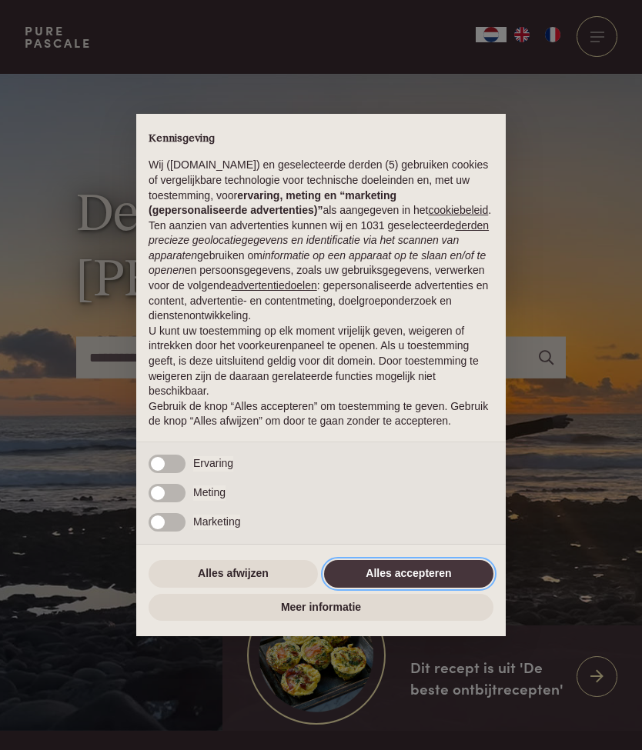
click at [463, 581] on button "Alles accepteren" at bounding box center [408, 574] width 169 height 28
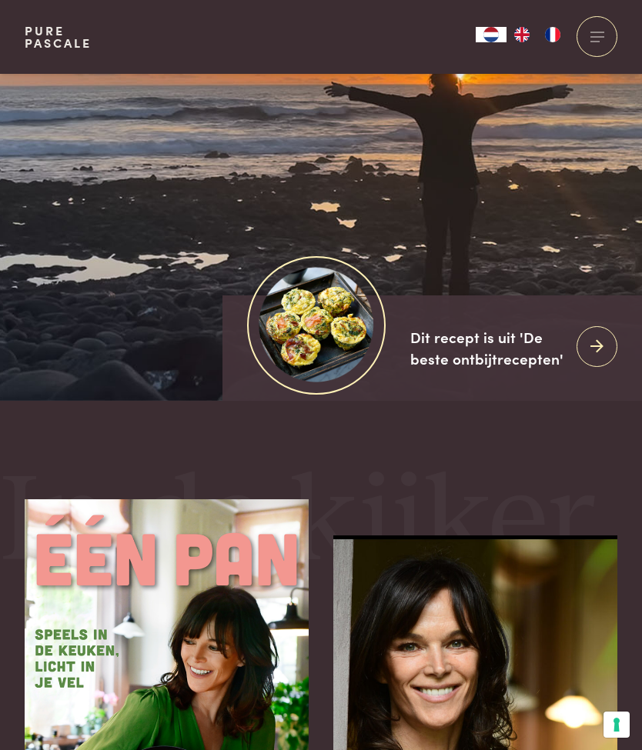
scroll to position [346, 0]
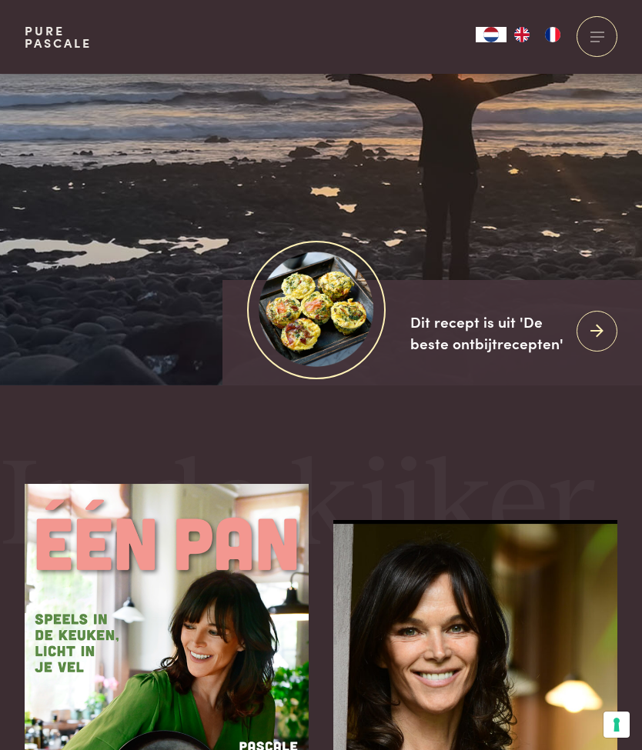
click at [600, 342] on icon at bounding box center [596, 331] width 13 height 22
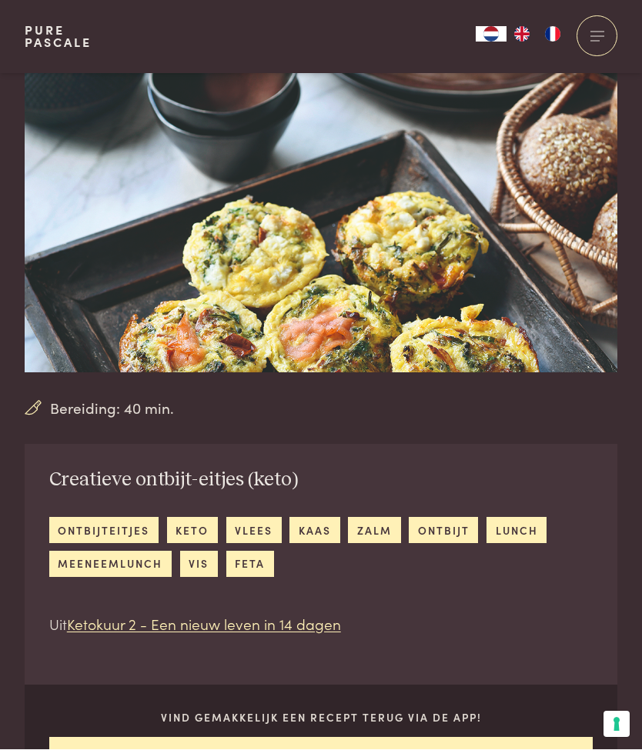
scroll to position [57, 0]
click at [510, 533] on link "lunch" at bounding box center [516, 529] width 60 height 25
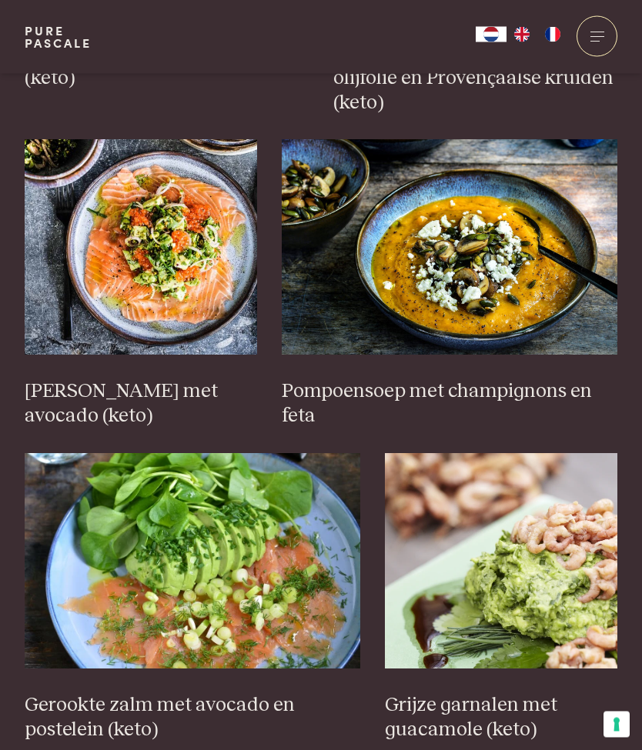
scroll to position [1928, 0]
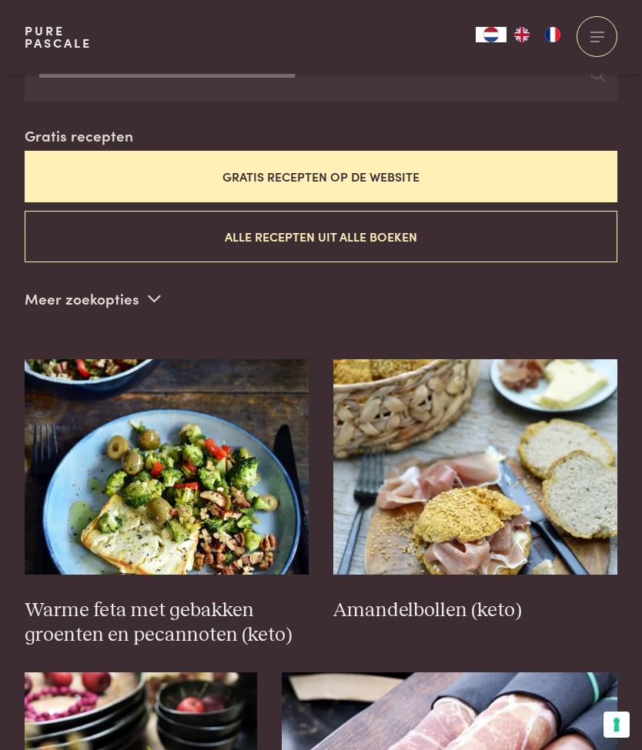
scroll to position [399, 0]
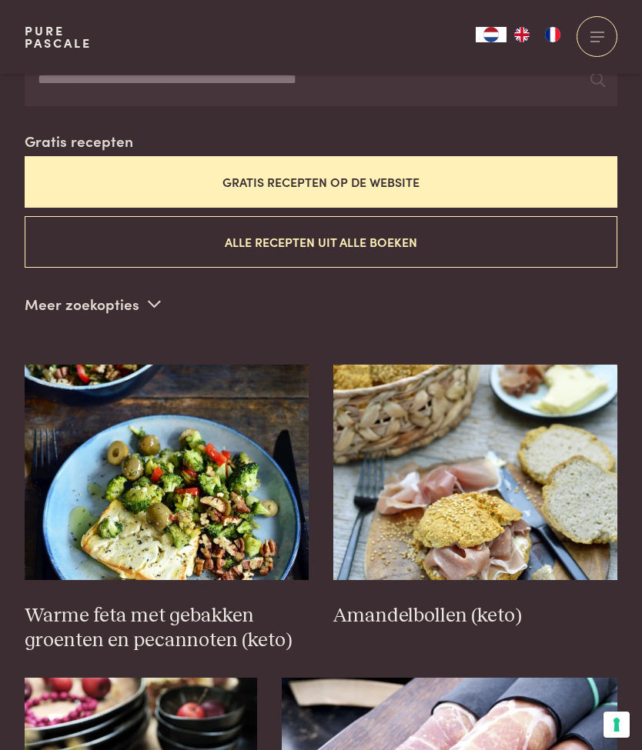
click at [225, 485] on img at bounding box center [167, 472] width 284 height 215
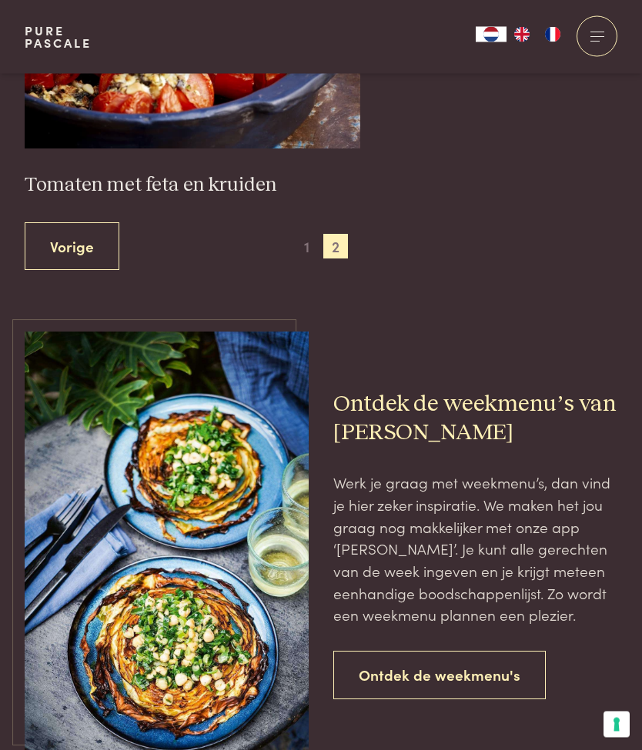
scroll to position [2399, 0]
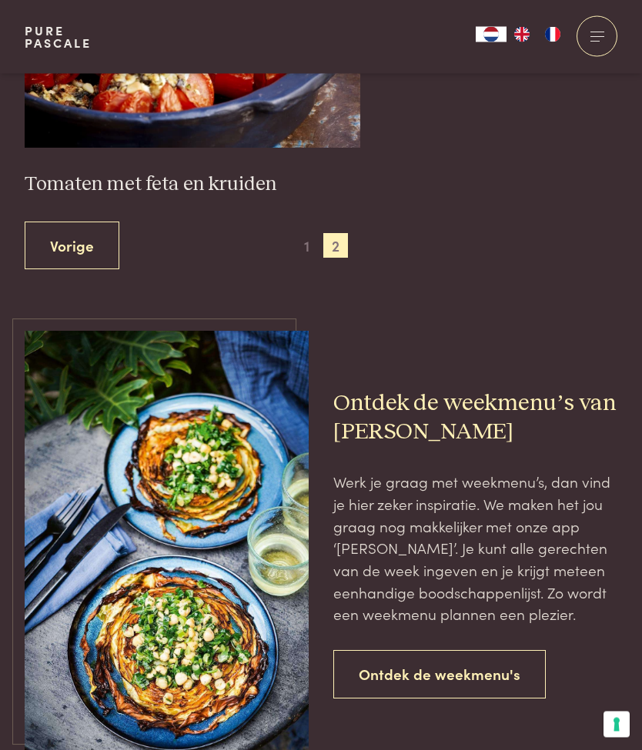
click at [499, 651] on link "Ontdek de weekmenu's" at bounding box center [439, 675] width 212 height 48
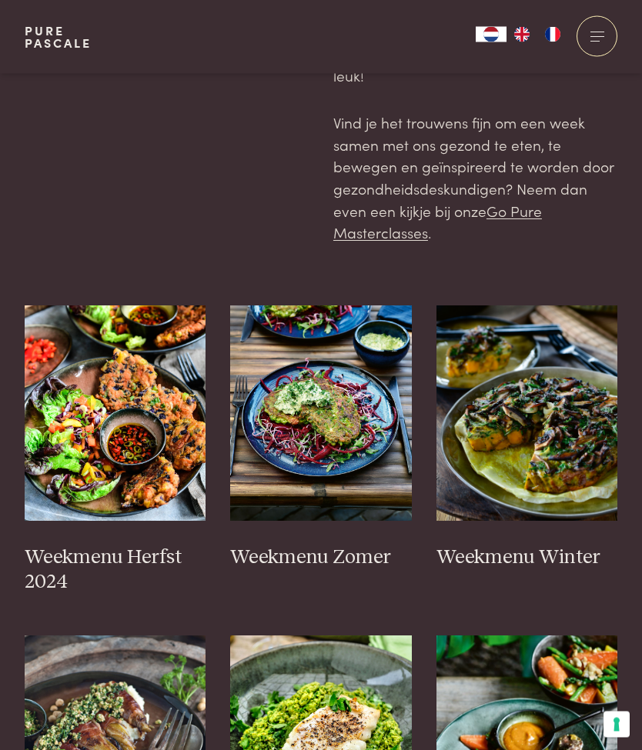
scroll to position [278, 0]
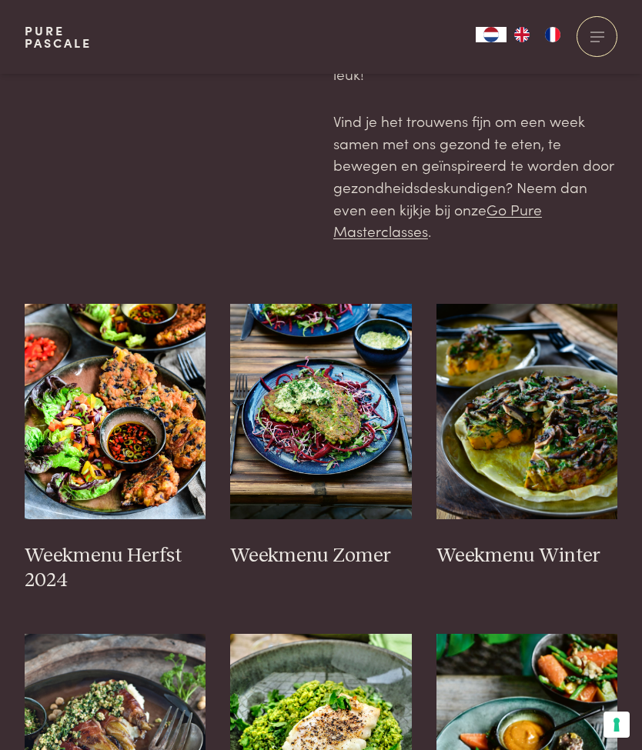
click at [323, 429] on img at bounding box center [321, 411] width 182 height 215
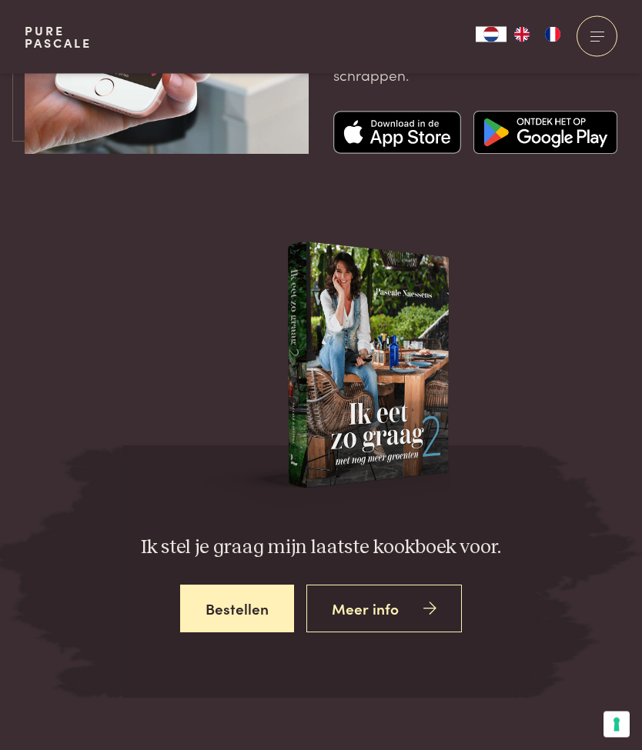
scroll to position [4330, 0]
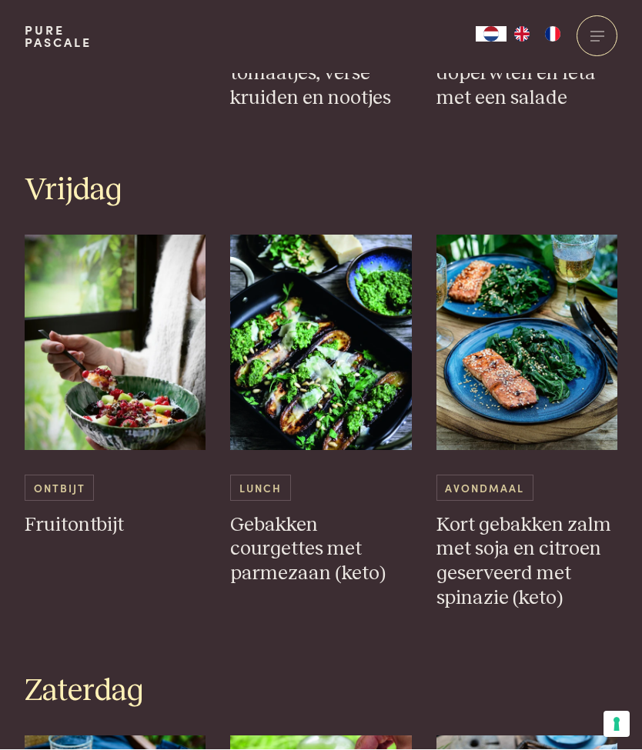
scroll to position [2473, 0]
